Goal: Find specific page/section: Find specific page/section

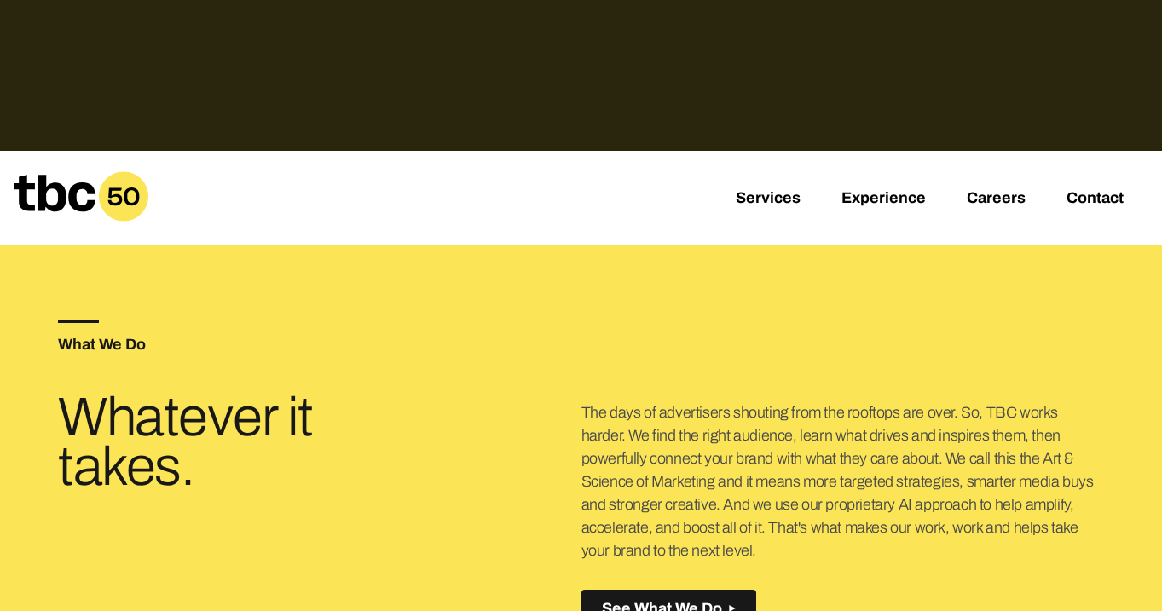
scroll to position [435, 0]
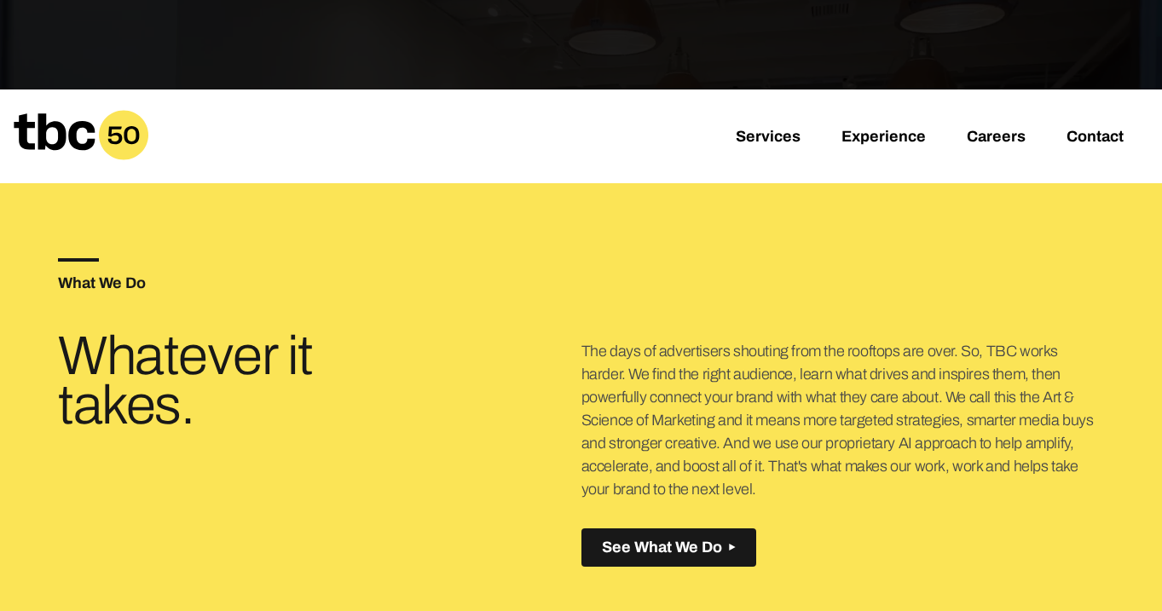
click at [767, 127] on div "Services Experience Careers Contact" at bounding box center [581, 137] width 1162 height 94
click at [766, 143] on link "Services" at bounding box center [768, 138] width 65 height 20
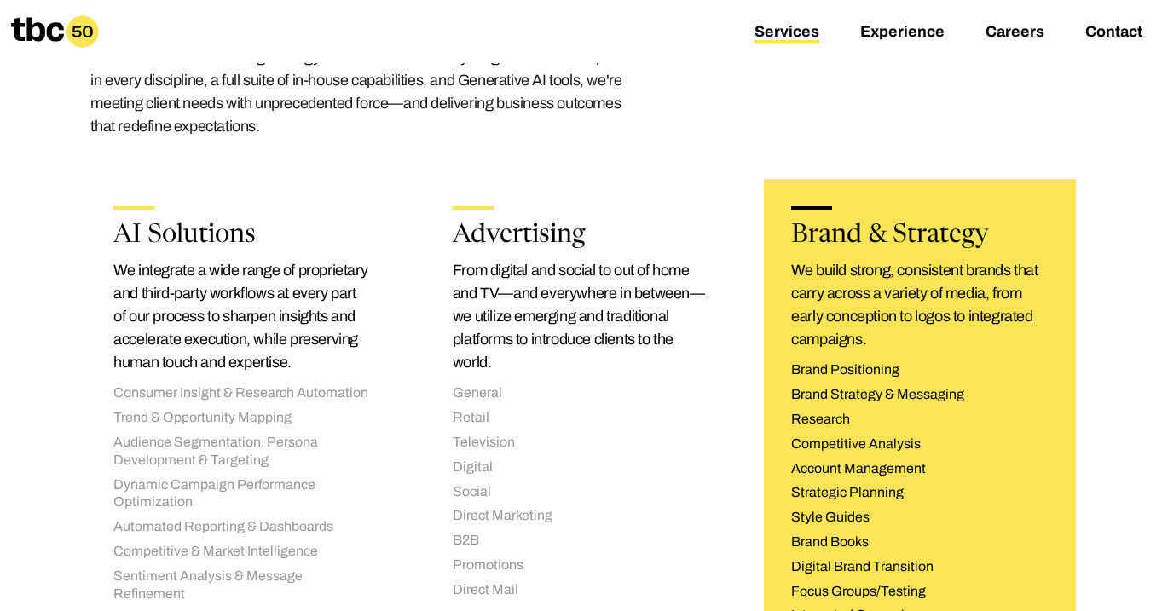
scroll to position [259, 0]
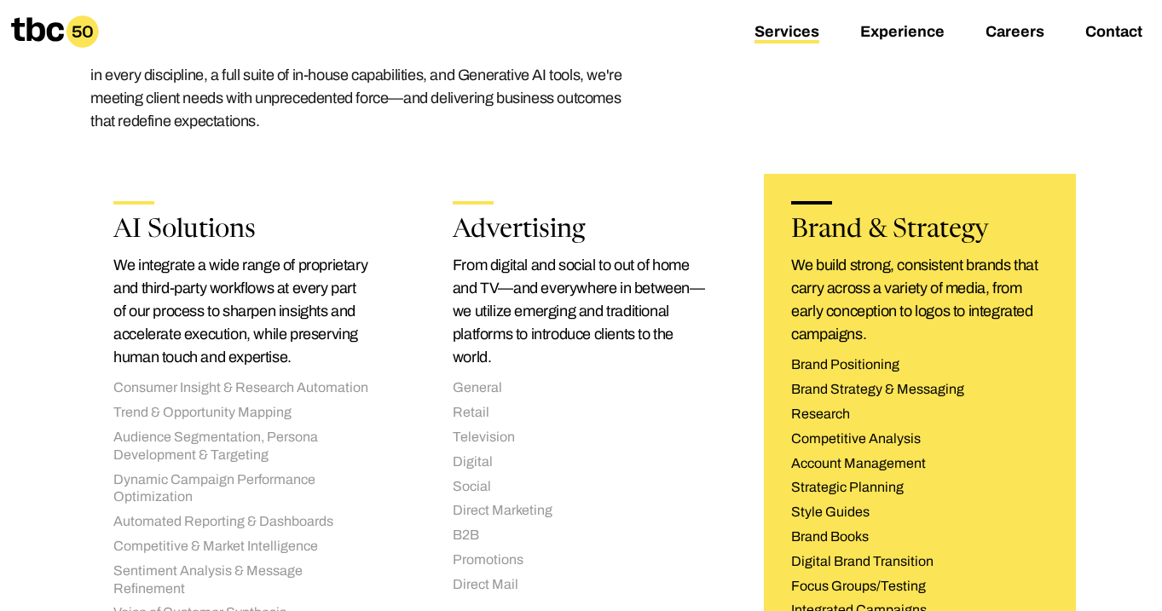
click at [936, 287] on p "We build strong, consistent brands that carry across a variety of media, from e…" at bounding box center [920, 300] width 258 height 92
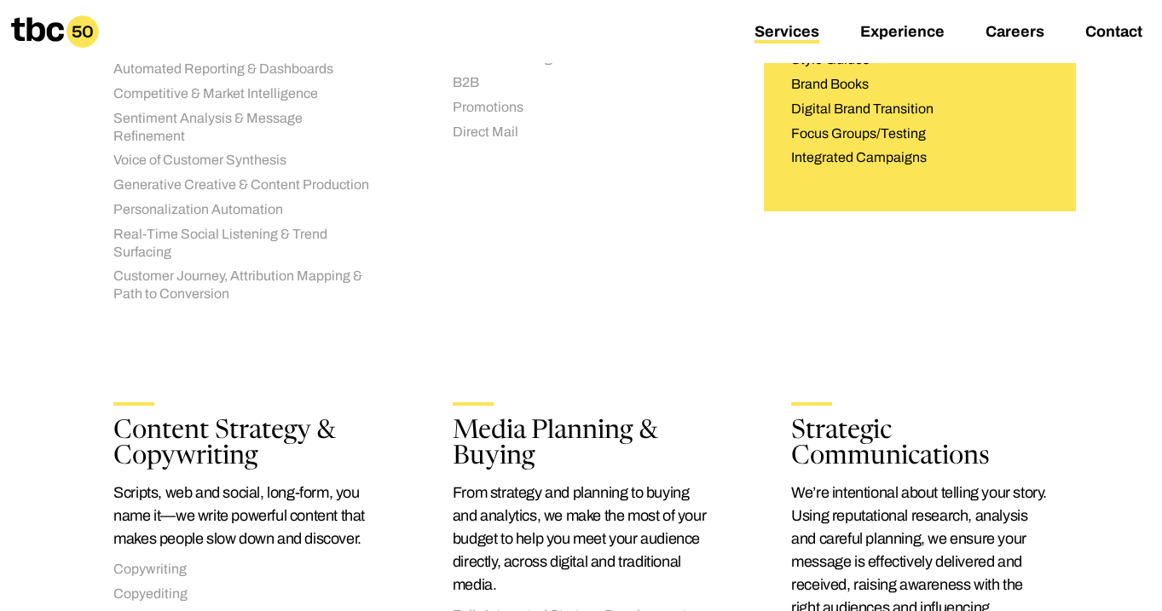
scroll to position [709, 0]
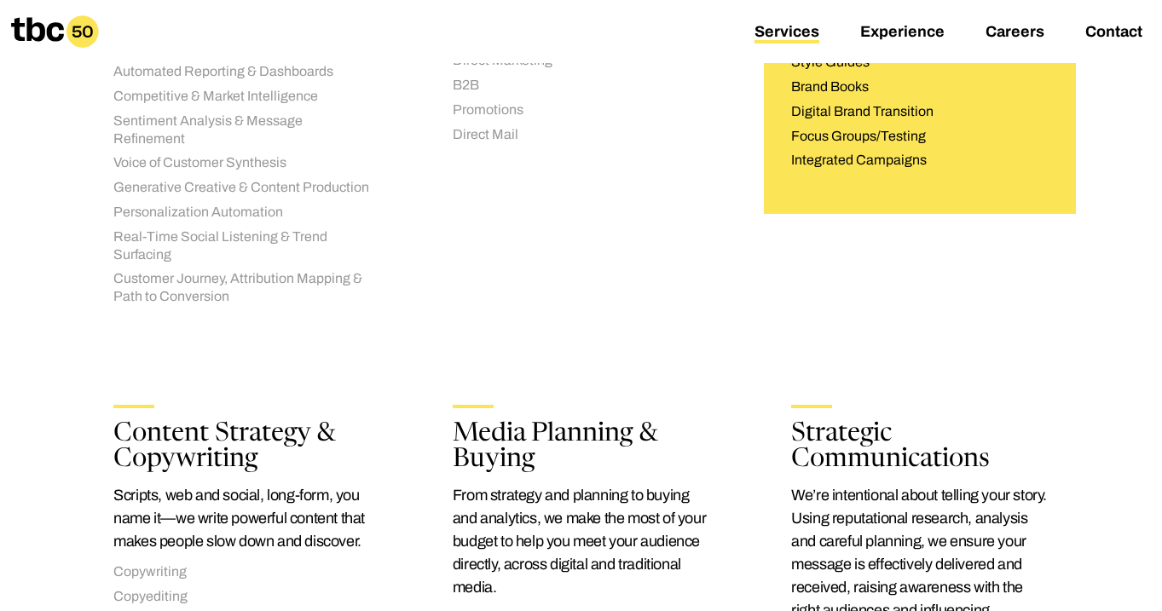
click at [969, 106] on li "Digital Brand Transition" at bounding box center [920, 112] width 258 height 18
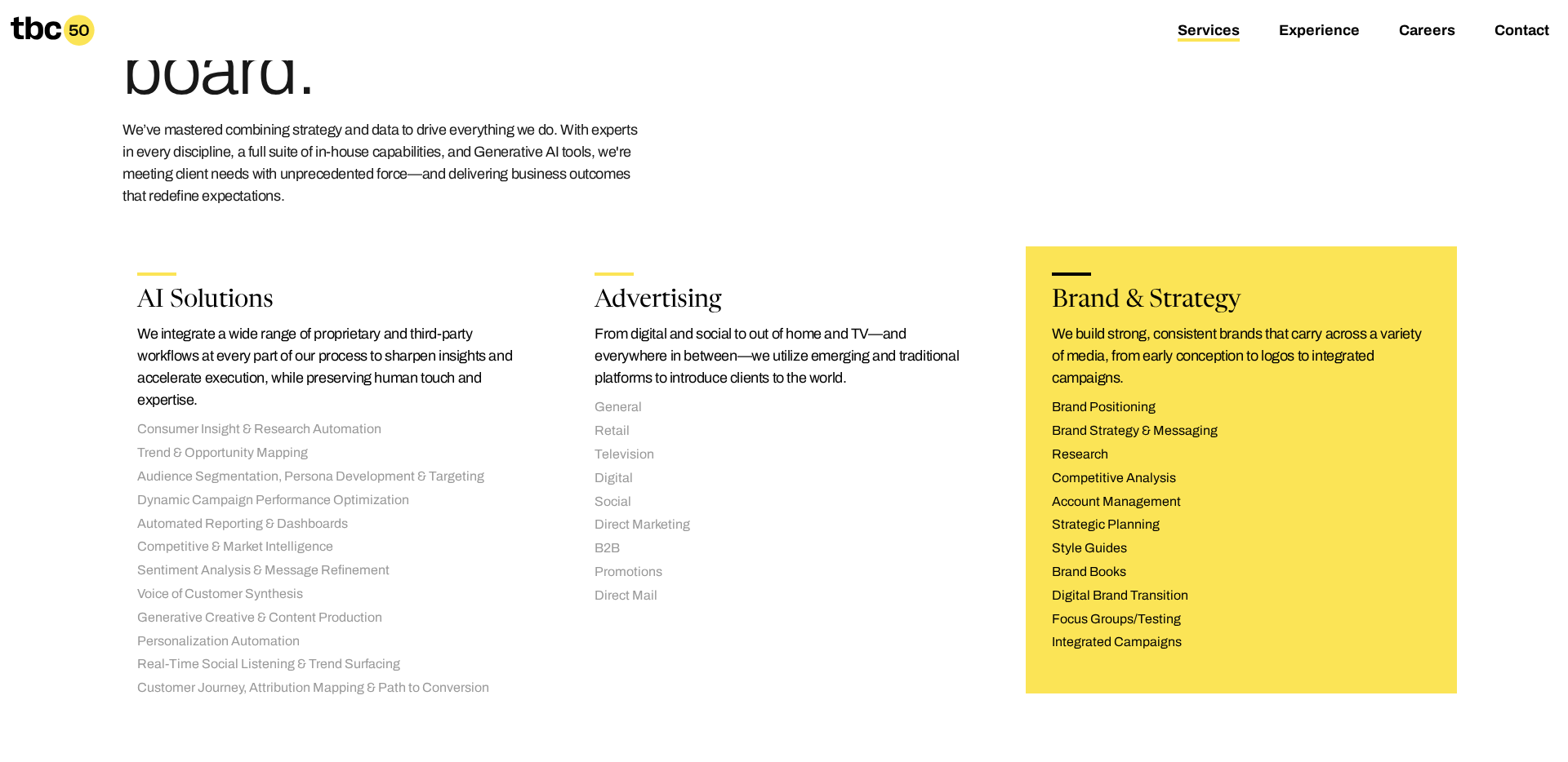
scroll to position [161, 0]
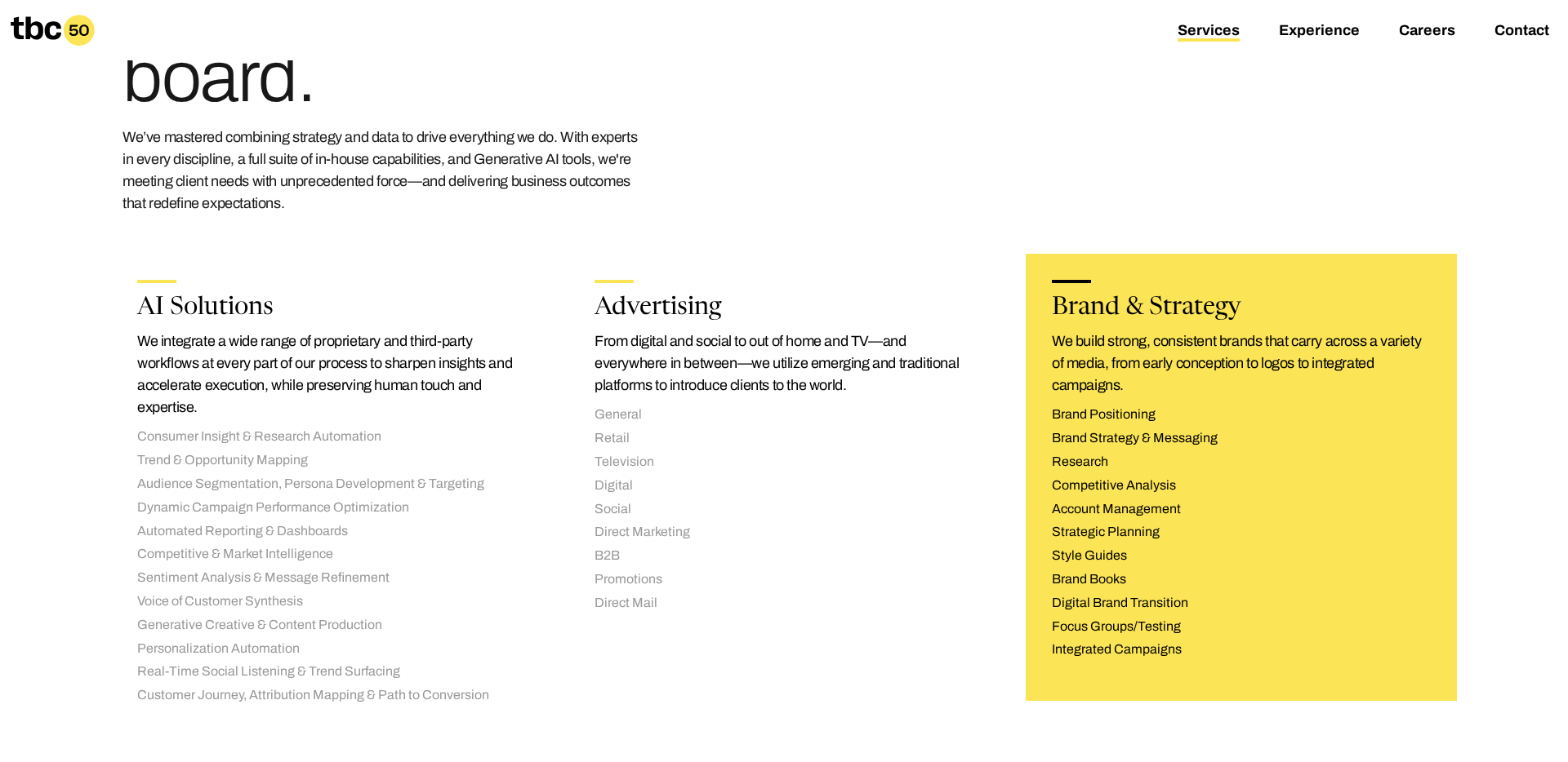
click at [1110, 313] on h2 "Brand & Strategy" at bounding box center [1241, 309] width 379 height 25
click at [1112, 437] on li "Brand Strategy & Messaging" at bounding box center [1241, 438] width 379 height 17
click at [1112, 436] on li "Brand Strategy & Messaging" at bounding box center [1241, 438] width 379 height 17
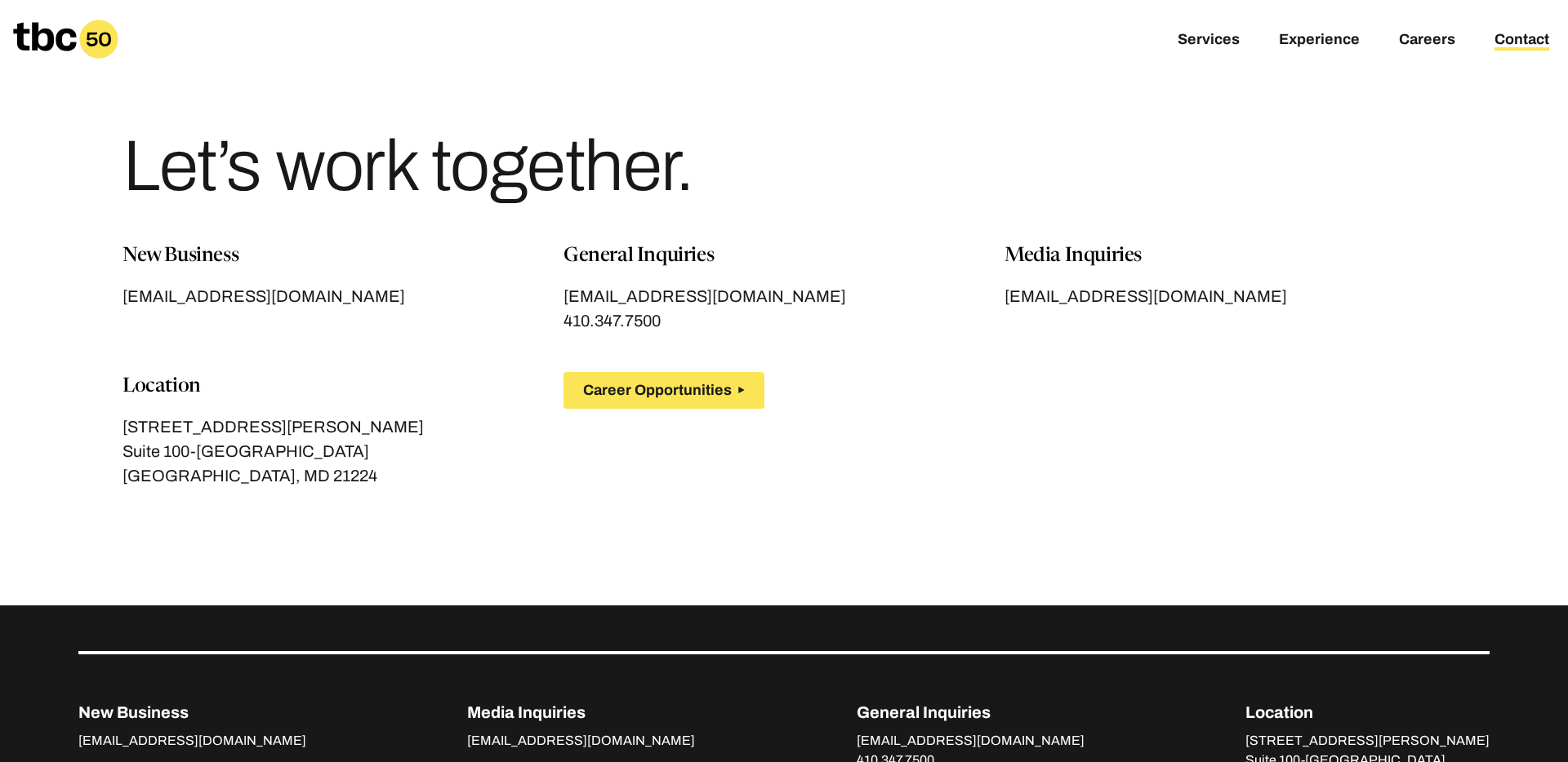
scroll to position [1, 0]
